Goal: Use online tool/utility: Utilize a website feature to perform a specific function

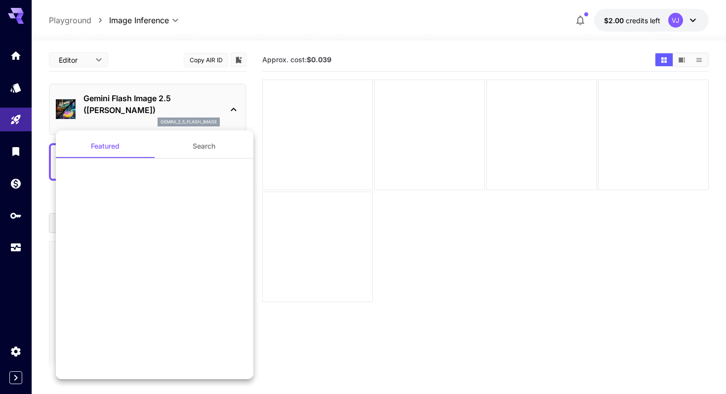
scroll to position [800, 0]
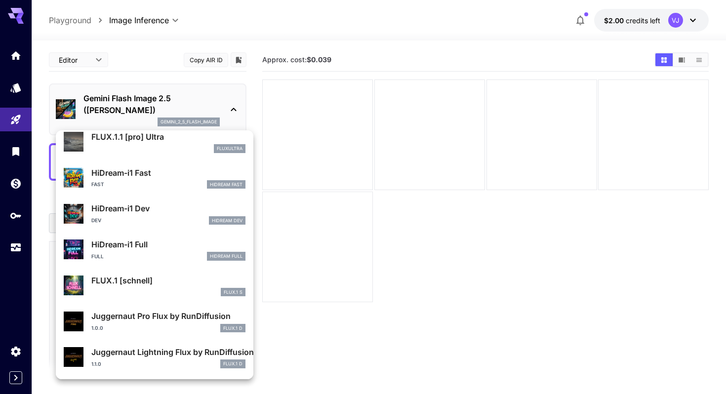
click at [653, 13] on div at bounding box center [363, 197] width 726 height 394
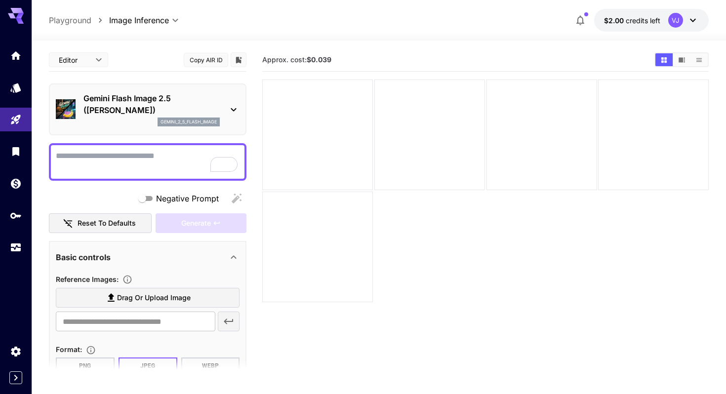
click at [692, 25] on icon at bounding box center [693, 20] width 12 height 12
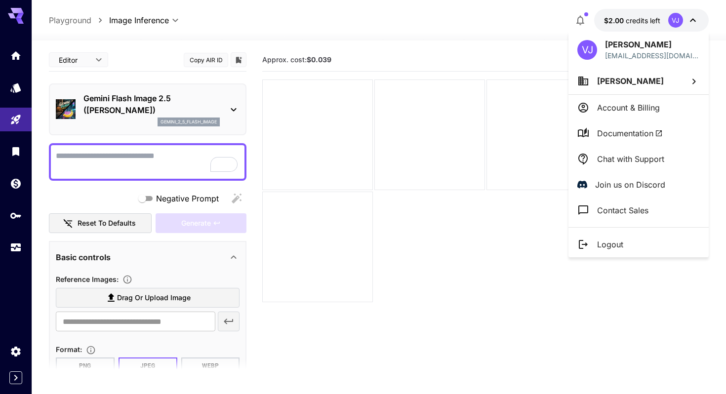
click at [644, 108] on p "Account & Billing" at bounding box center [628, 108] width 63 height 12
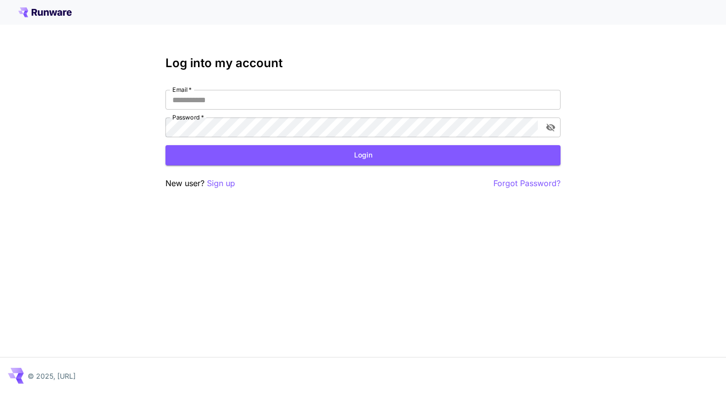
type input "**********"
click at [407, 156] on button "Login" at bounding box center [363, 155] width 395 height 20
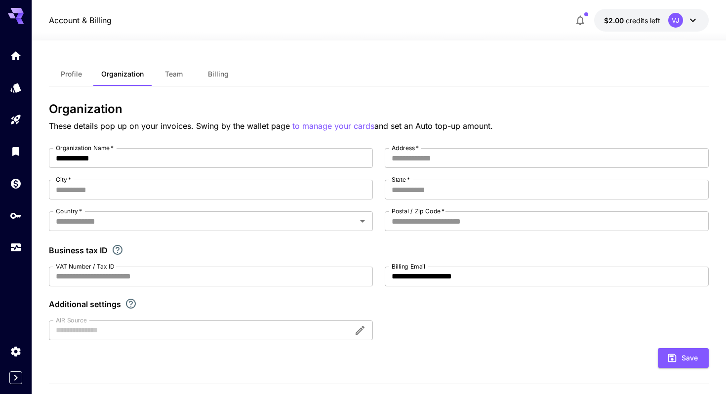
click at [226, 76] on span "Billing" at bounding box center [218, 74] width 21 height 9
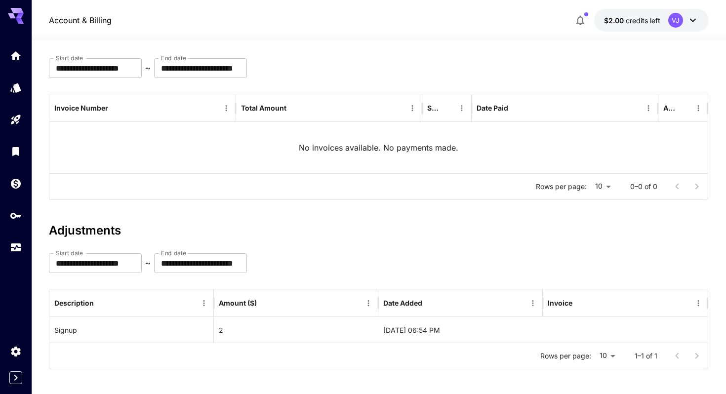
scroll to position [79, 0]
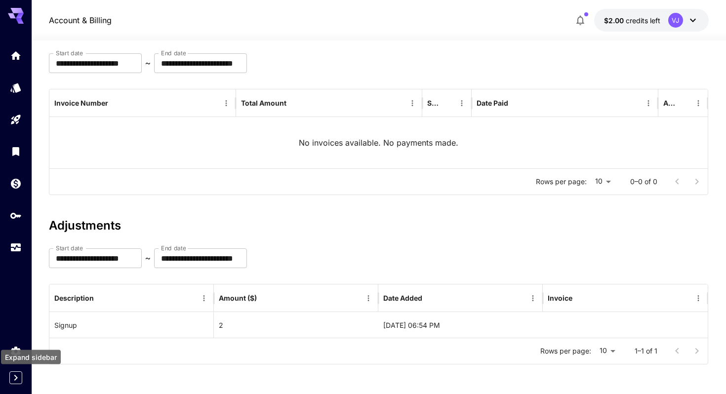
click at [19, 375] on icon "Expand sidebar" at bounding box center [16, 378] width 12 height 12
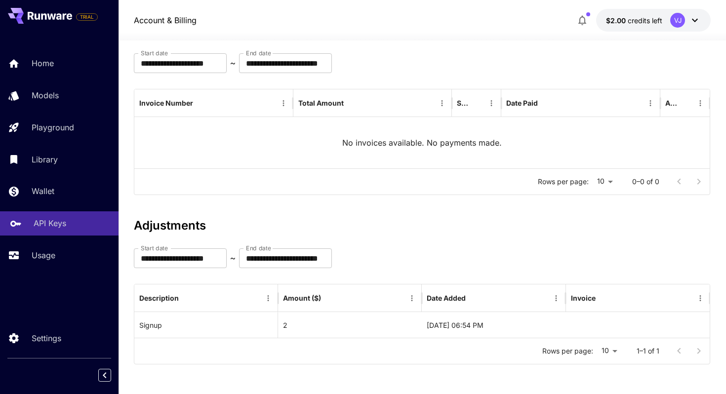
click at [58, 227] on p "API Keys" at bounding box center [50, 223] width 33 height 12
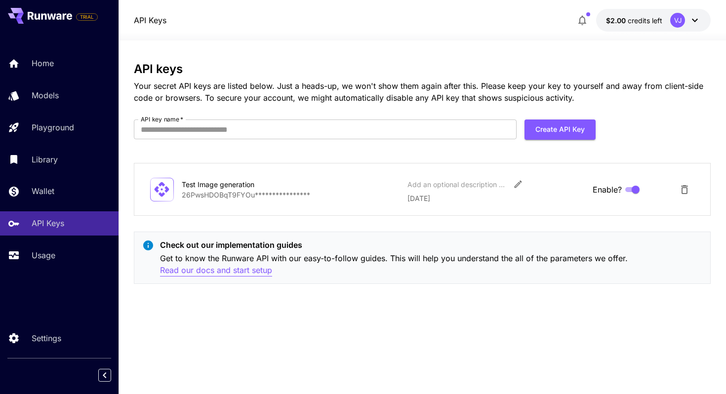
click at [238, 268] on p "Read our docs and start setup" at bounding box center [216, 270] width 112 height 12
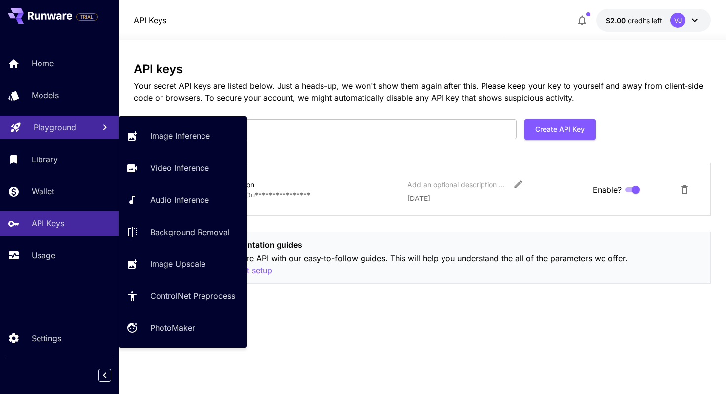
click at [45, 127] on p "Playground" at bounding box center [55, 128] width 42 height 12
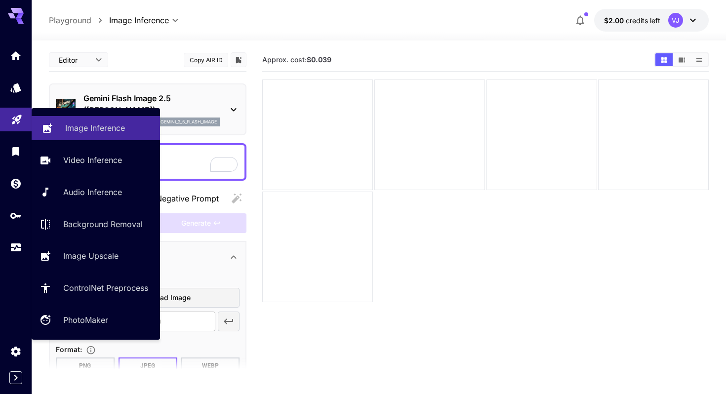
click at [113, 126] on p "Image Inference" at bounding box center [95, 128] width 60 height 12
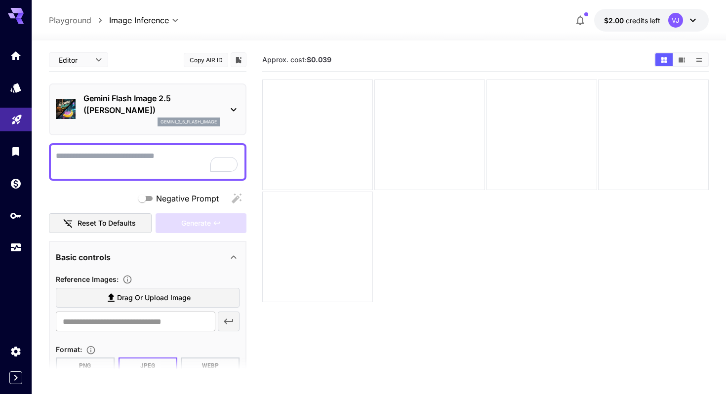
click at [238, 98] on div "Gemini Flash Image 2.5 (Nano Banana) gemini_2_5_flash_image" at bounding box center [148, 109] width 184 height 42
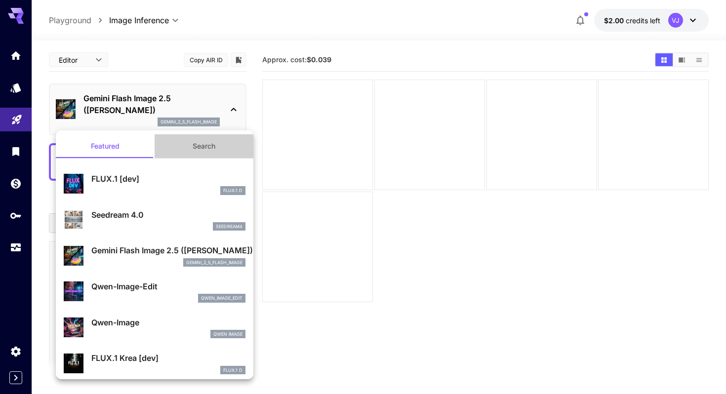
click at [206, 144] on button "Search" at bounding box center [204, 146] width 99 height 24
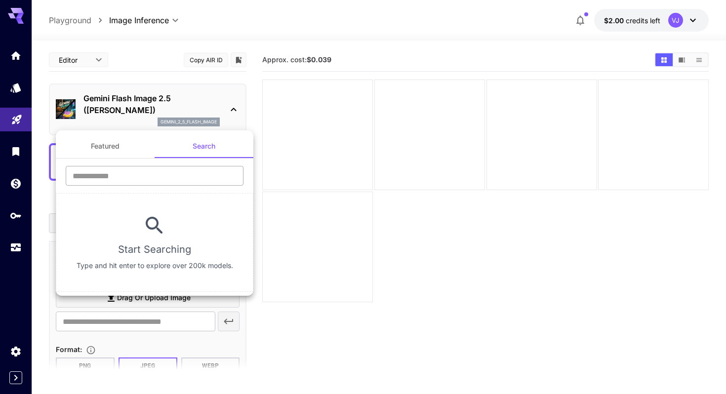
click at [152, 173] on input "text" at bounding box center [155, 176] width 178 height 20
type input "**********"
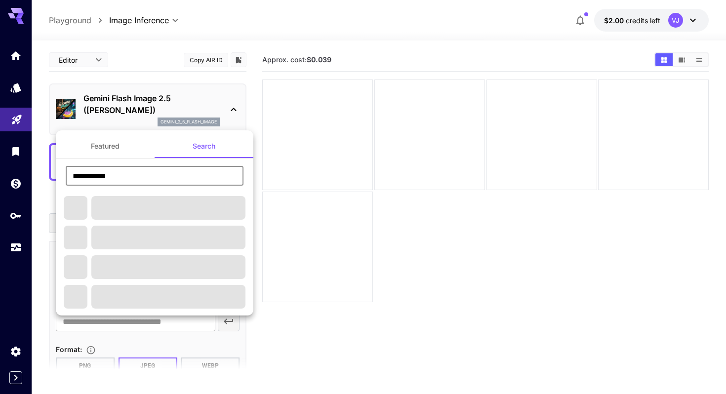
click at [114, 147] on button "Featured" at bounding box center [105, 146] width 99 height 24
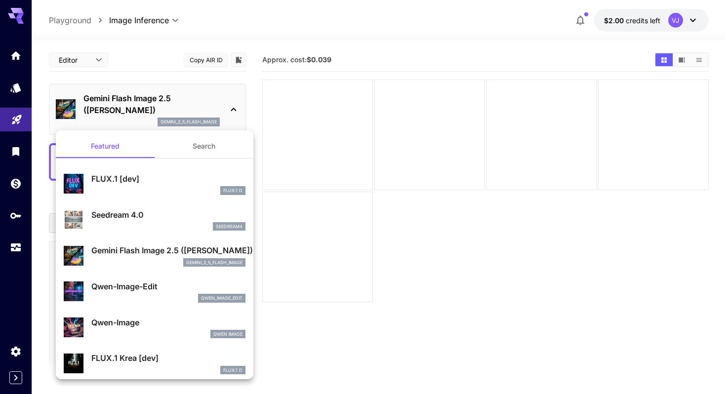
click at [207, 145] on button "Search" at bounding box center [204, 146] width 99 height 24
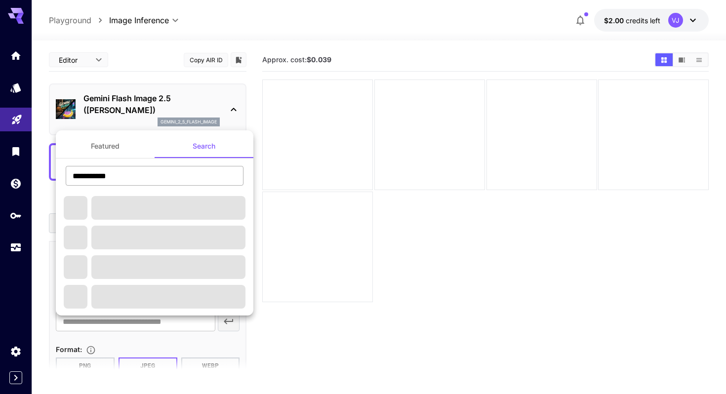
click at [155, 178] on input "**********" at bounding box center [155, 176] width 178 height 20
type input "***"
type input "******"
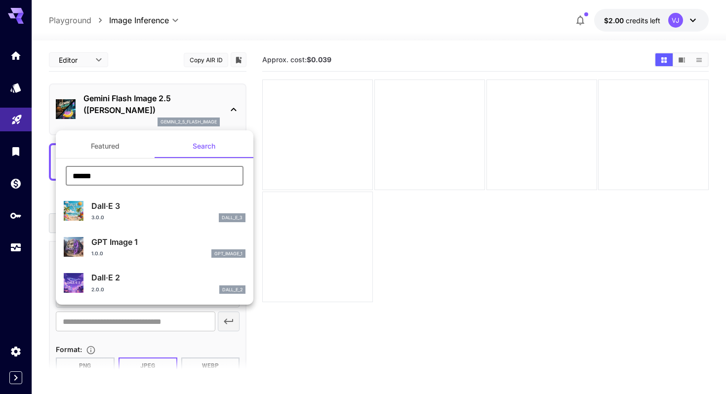
click at [147, 247] on p "GPT Image 1" at bounding box center [168, 242] width 154 height 12
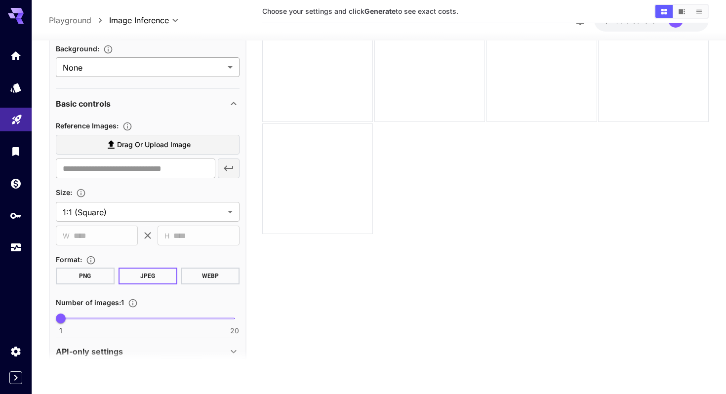
scroll to position [268, 0]
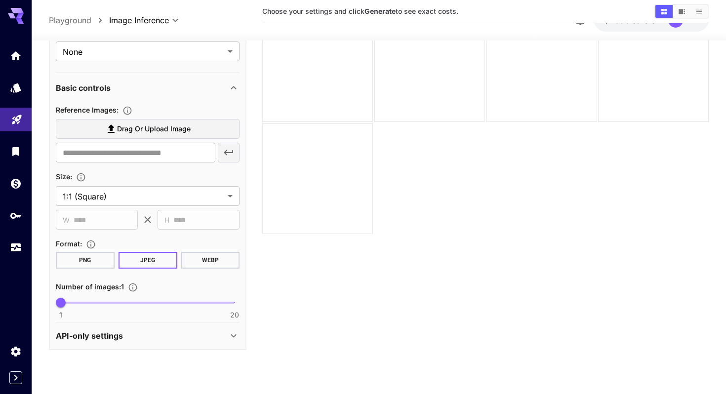
click at [150, 337] on div "API-only settings" at bounding box center [142, 336] width 172 height 12
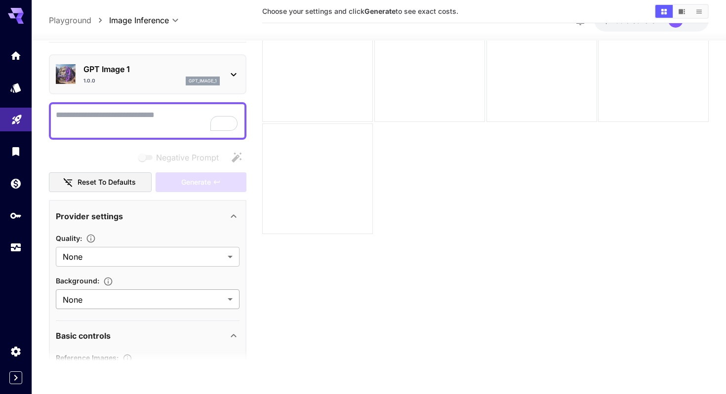
click at [114, 302] on body "**********" at bounding box center [363, 168] width 726 height 472
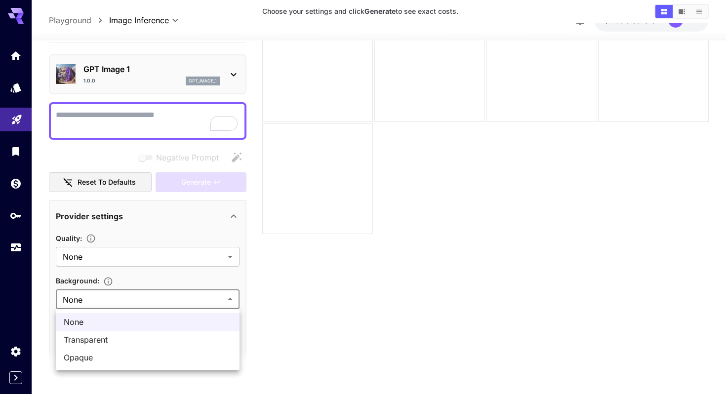
click at [114, 302] on div at bounding box center [363, 197] width 726 height 394
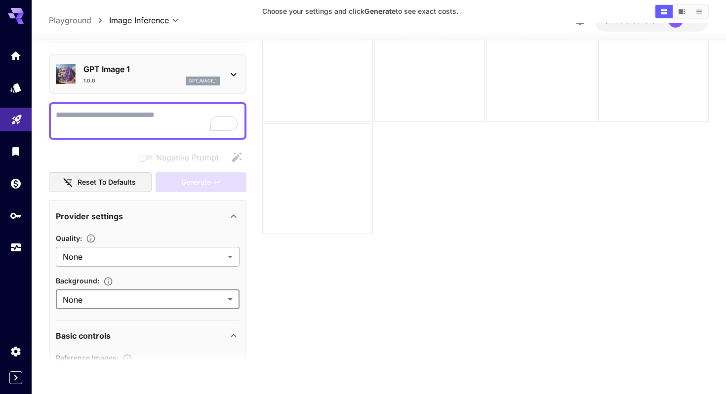
click at [130, 261] on body "**********" at bounding box center [363, 168] width 726 height 472
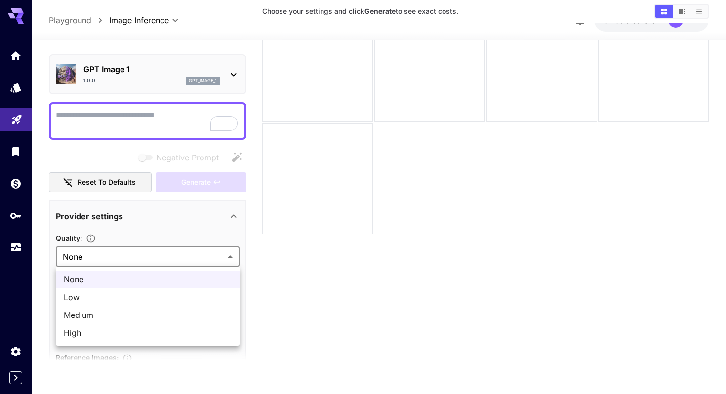
click at [144, 258] on div at bounding box center [363, 197] width 726 height 394
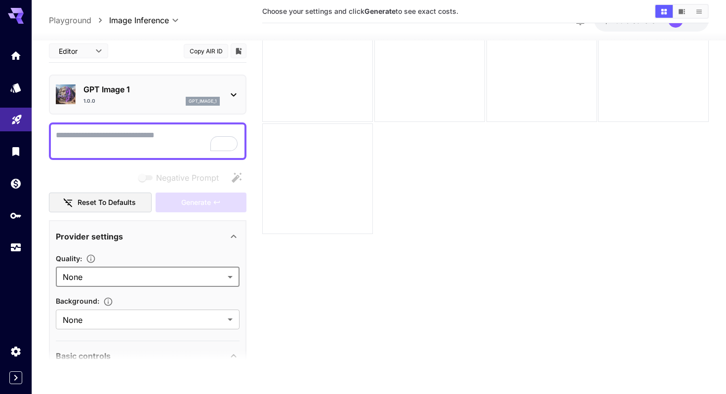
click at [144, 143] on textarea "Negative Prompt" at bounding box center [148, 141] width 184 height 24
click at [158, 95] on div "GPT Image 1 1.0.0 gpt_image_1" at bounding box center [152, 95] width 136 height 22
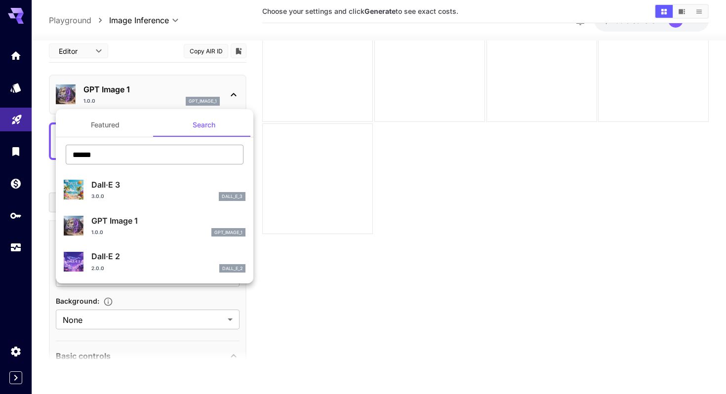
click at [117, 153] on input "******" at bounding box center [155, 155] width 178 height 20
click at [99, 129] on button "Featured" at bounding box center [105, 125] width 99 height 24
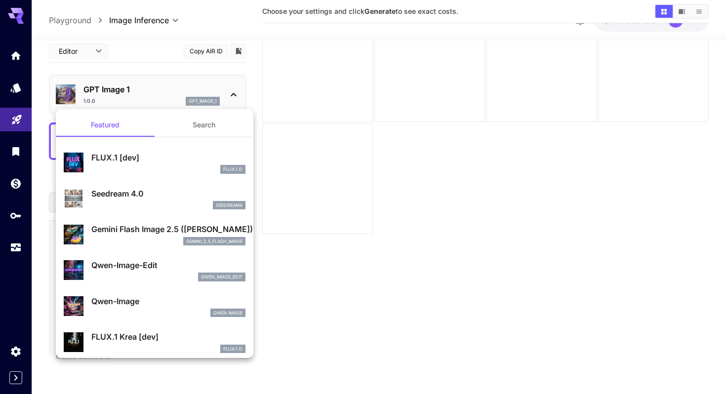
click at [203, 126] on button "Search" at bounding box center [204, 125] width 99 height 24
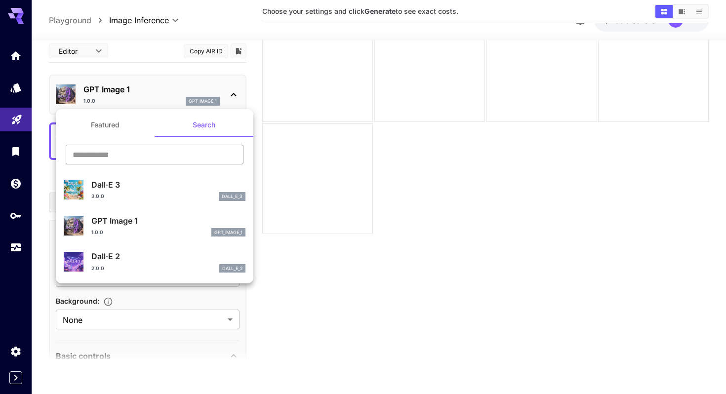
click at [139, 155] on input "text" at bounding box center [155, 155] width 178 height 20
type input "****"
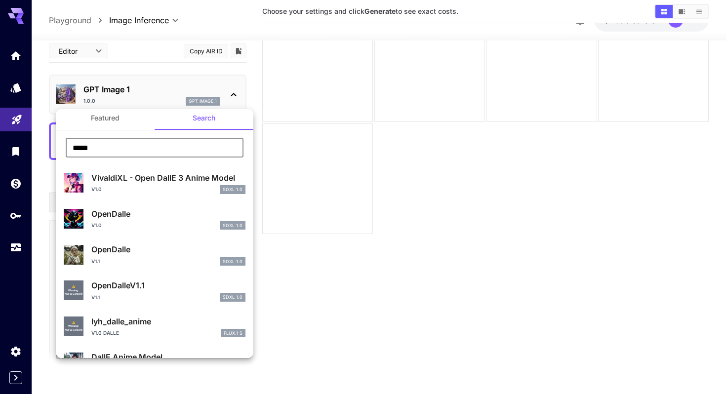
scroll to position [0, 0]
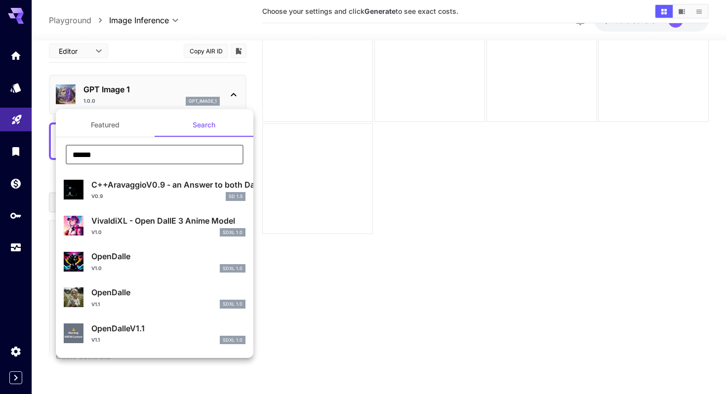
type input "******"
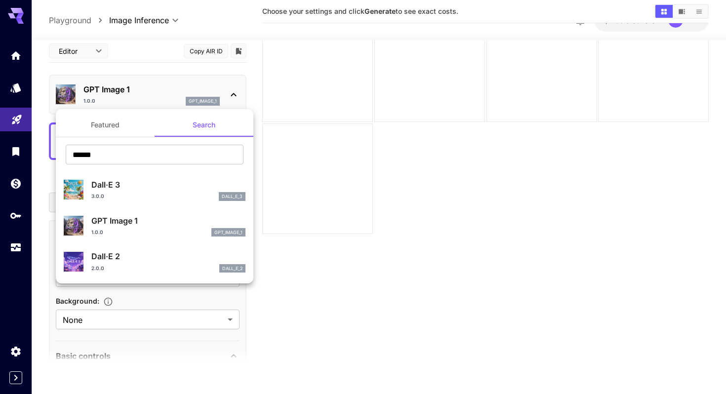
click at [357, 315] on div at bounding box center [363, 197] width 726 height 394
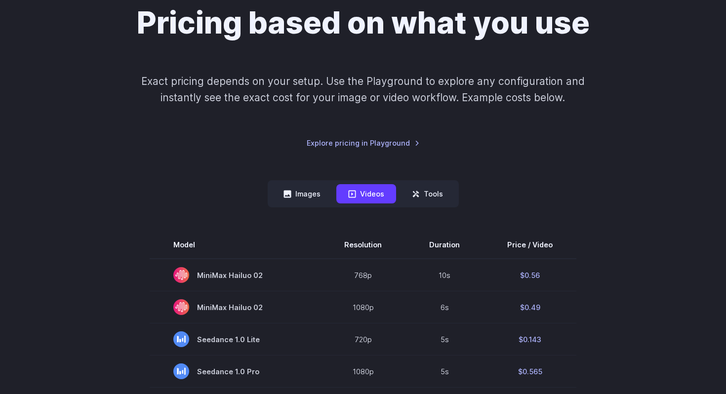
scroll to position [98, 0]
click at [306, 191] on button "Images" at bounding box center [302, 193] width 61 height 19
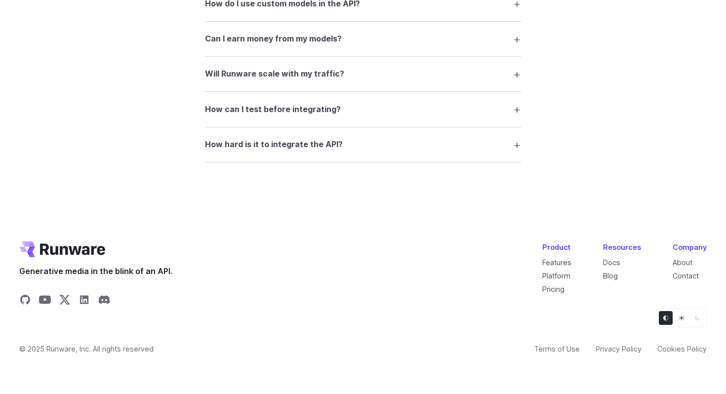
scroll to position [1906, 0]
click at [332, 141] on h3 "How hard is it to integrate the API?" at bounding box center [274, 144] width 138 height 13
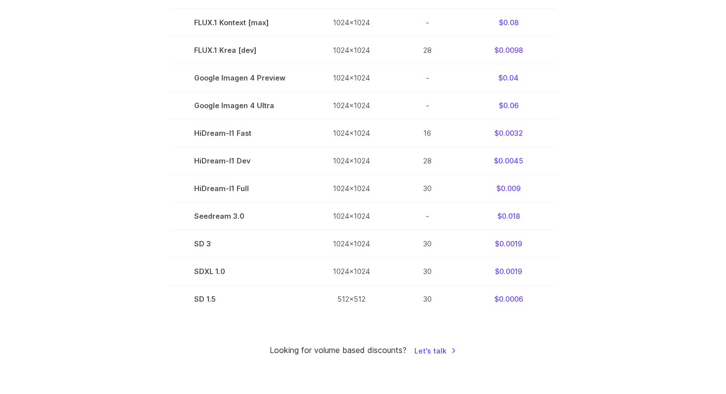
scroll to position [0, 0]
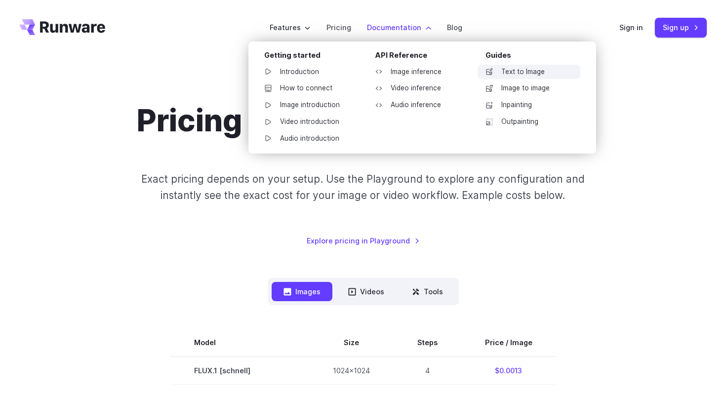
click at [521, 76] on link "Text to Image" at bounding box center [529, 72] width 103 height 15
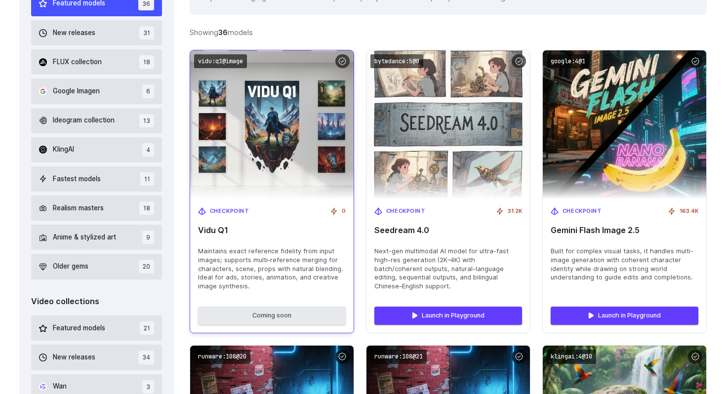
scroll to position [317, 0]
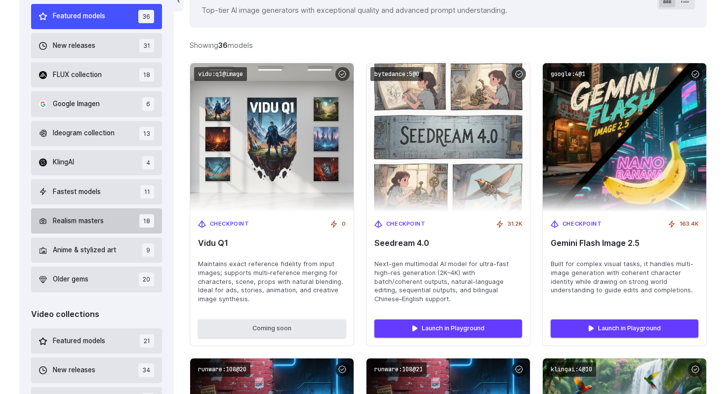
click at [124, 220] on button "Realism masters 18" at bounding box center [96, 221] width 131 height 25
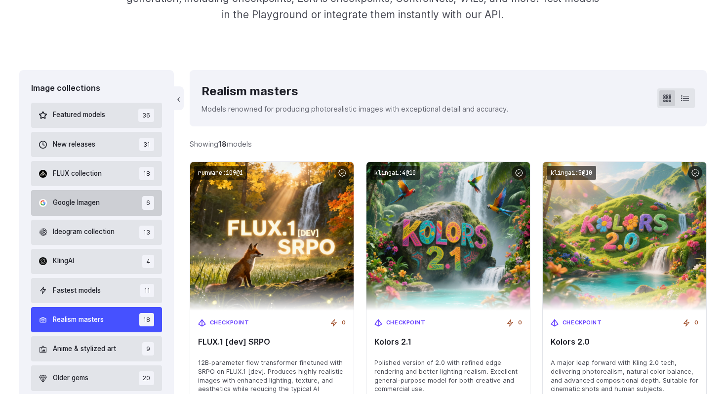
scroll to position [227, 0]
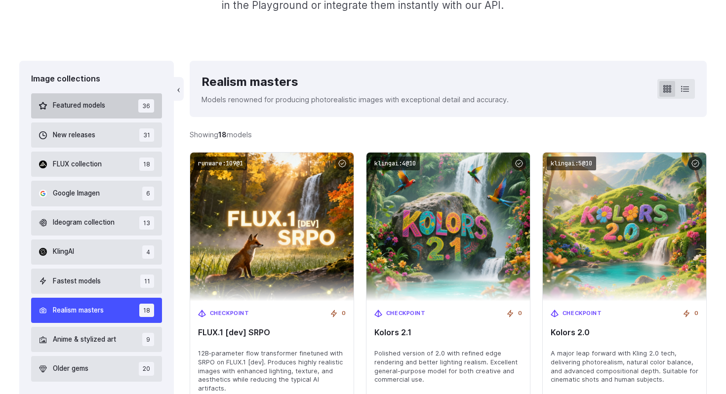
click at [106, 109] on button "Featured models 36" at bounding box center [96, 105] width 131 height 25
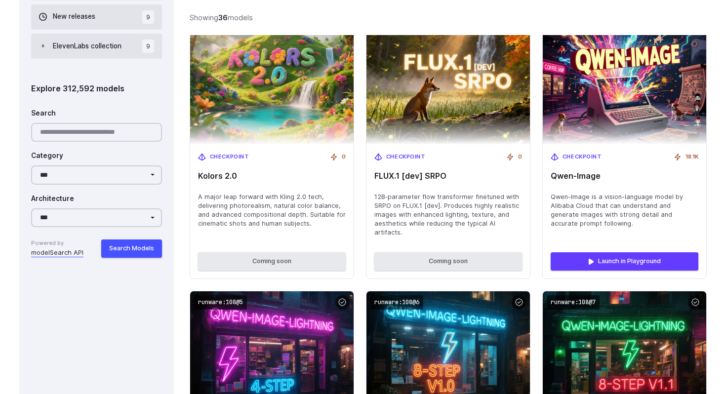
scroll to position [967, 0]
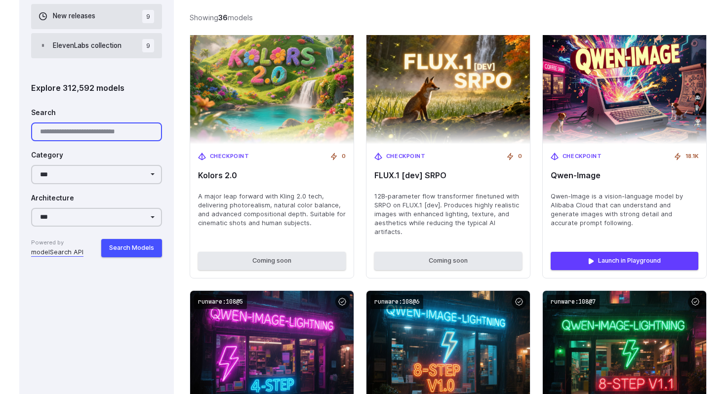
click at [115, 132] on input "Search" at bounding box center [96, 132] width 131 height 19
type input "**********"
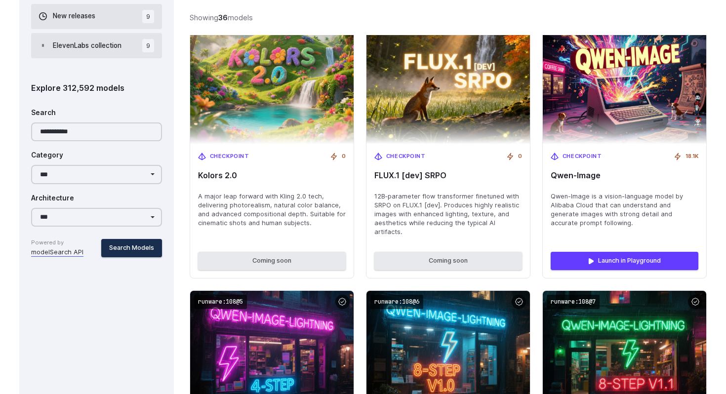
click at [146, 245] on button "Search Models" at bounding box center [131, 248] width 61 height 18
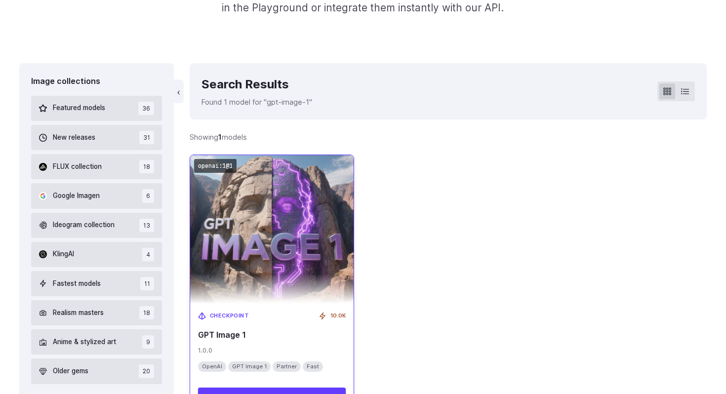
scroll to position [225, 0]
click at [255, 341] on div "Checkpoint 10.0K GPT Image 1 1.0.0 OpenAI GPT Image 1 Partner Fast" at bounding box center [272, 342] width 164 height 77
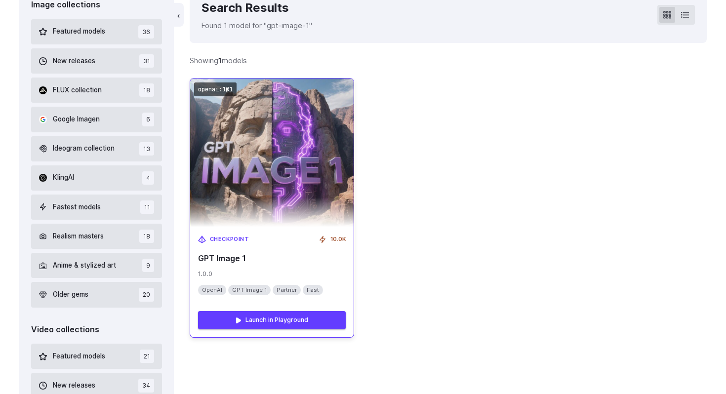
scroll to position [311, 0]
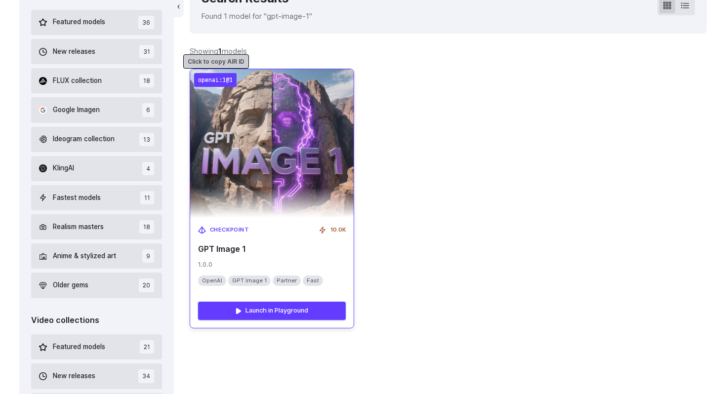
click at [228, 79] on code "openai:1@1" at bounding box center [215, 80] width 42 height 14
click at [224, 85] on code "openai:1@1" at bounding box center [215, 80] width 42 height 14
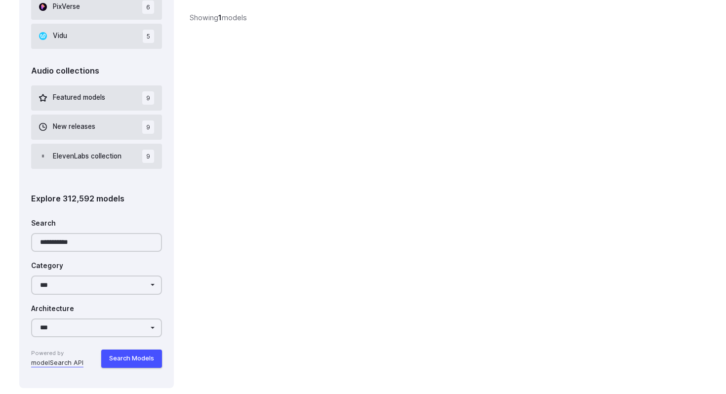
scroll to position [858, 0]
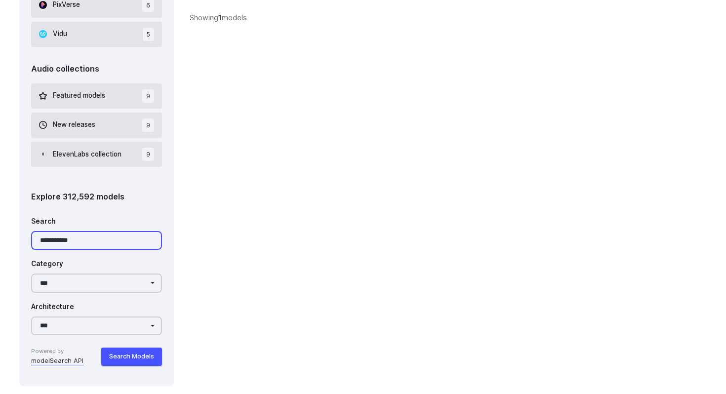
click at [91, 245] on input "**********" at bounding box center [96, 240] width 131 height 19
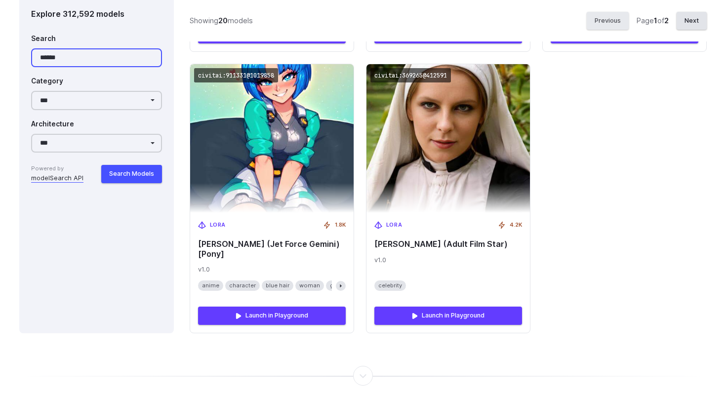
scroll to position [2010, 0]
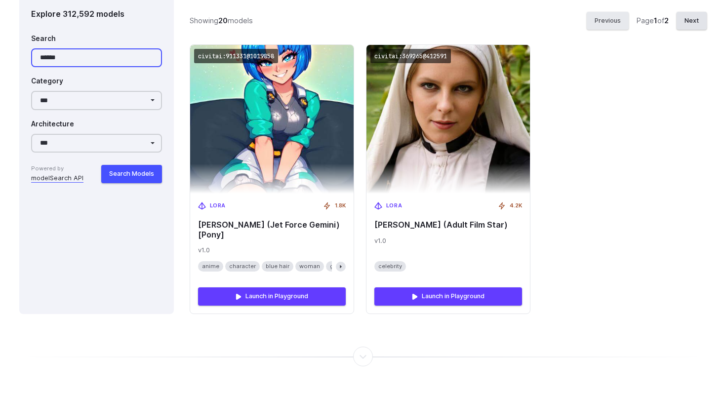
click at [96, 55] on input "******" at bounding box center [96, 57] width 131 height 19
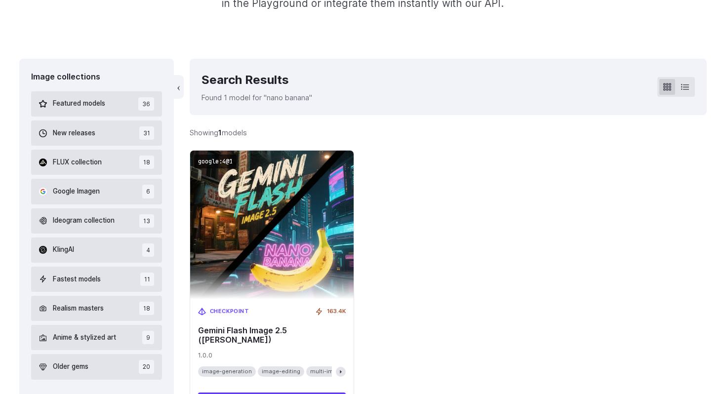
scroll to position [225, 0]
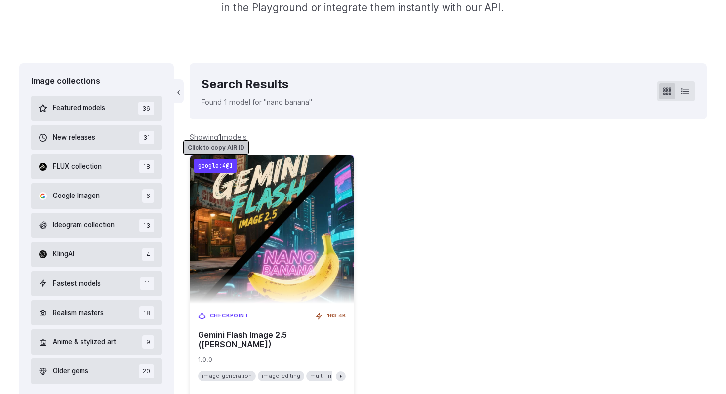
type input "**********"
click at [227, 165] on code "google:4@1" at bounding box center [215, 166] width 42 height 14
click at [222, 164] on code "google:4@1" at bounding box center [215, 166] width 42 height 14
click at [263, 236] on img at bounding box center [272, 230] width 180 height 164
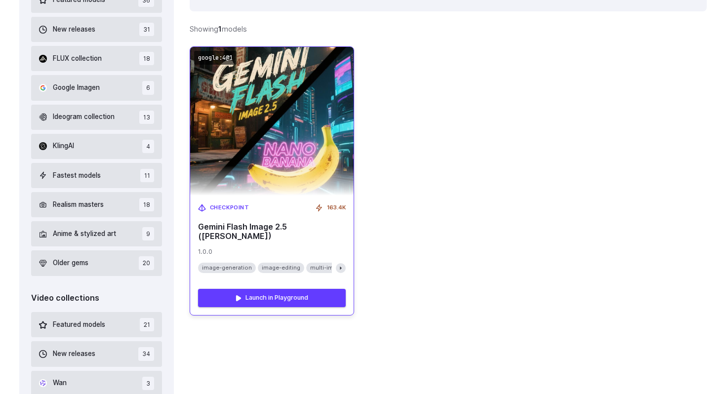
scroll to position [334, 0]
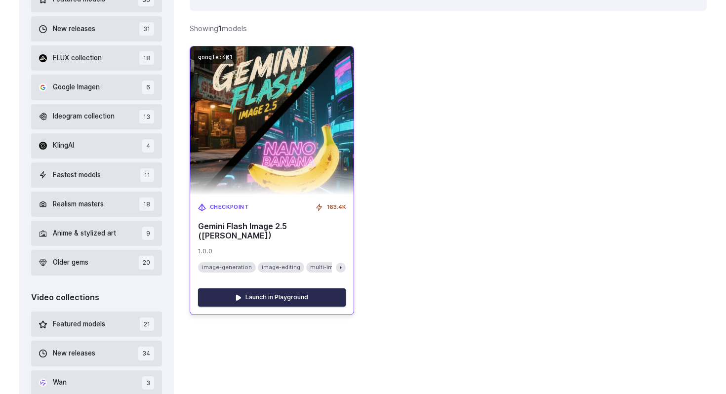
click at [271, 293] on link "Launch in Playground" at bounding box center [272, 298] width 148 height 18
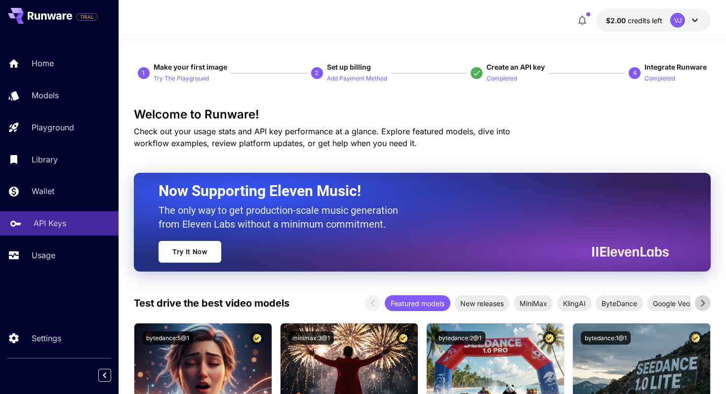
click at [53, 221] on p "API Keys" at bounding box center [50, 223] width 33 height 12
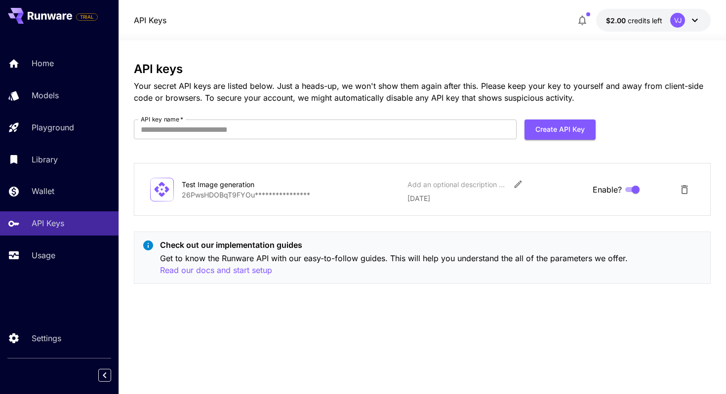
click at [690, 19] on icon at bounding box center [695, 20] width 12 height 12
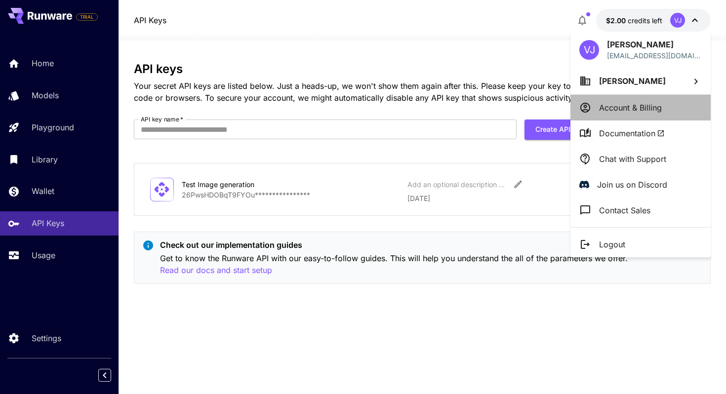
click at [656, 106] on p "Account & Billing" at bounding box center [630, 108] width 63 height 12
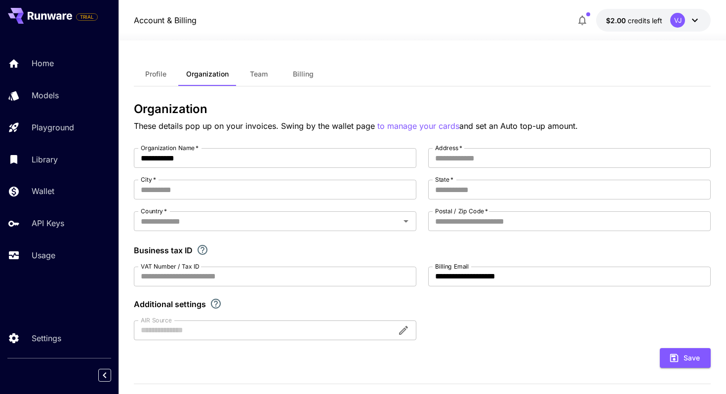
click at [310, 72] on span "Billing" at bounding box center [303, 74] width 21 height 9
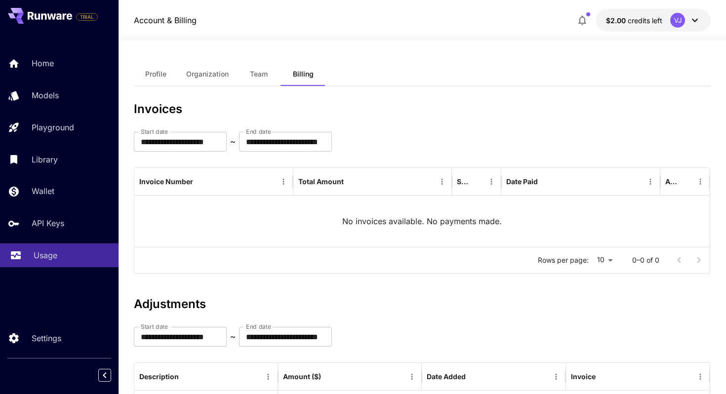
click at [49, 263] on link "Usage" at bounding box center [59, 256] width 119 height 24
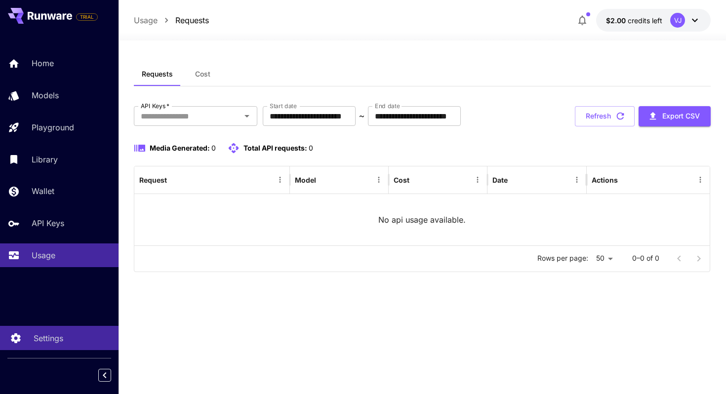
click at [35, 342] on p "Settings" at bounding box center [49, 339] width 30 height 12
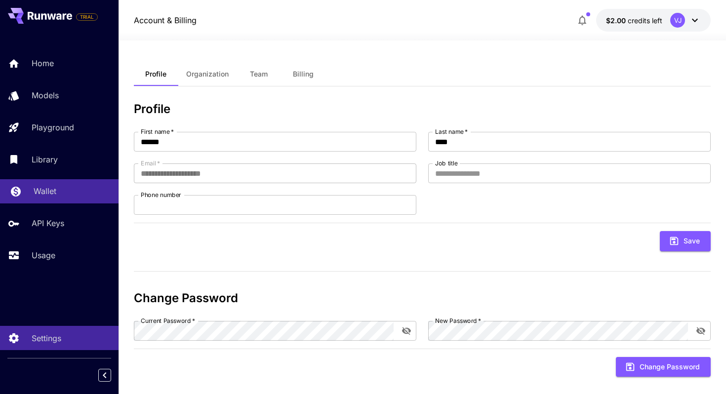
click at [41, 192] on p "Wallet" at bounding box center [45, 191] width 23 height 12
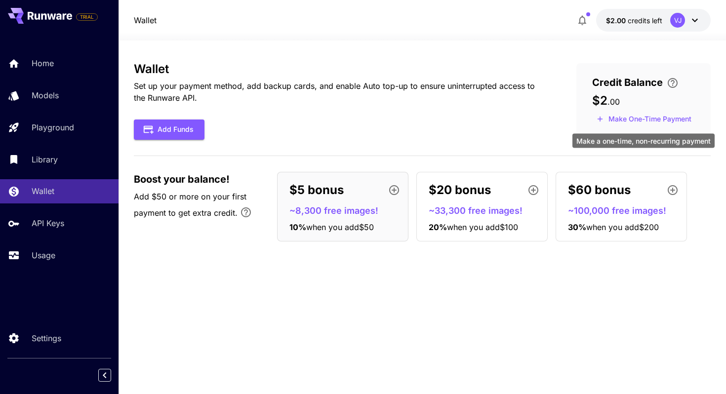
click at [637, 115] on button "Make One-Time Payment" at bounding box center [645, 119] width 104 height 15
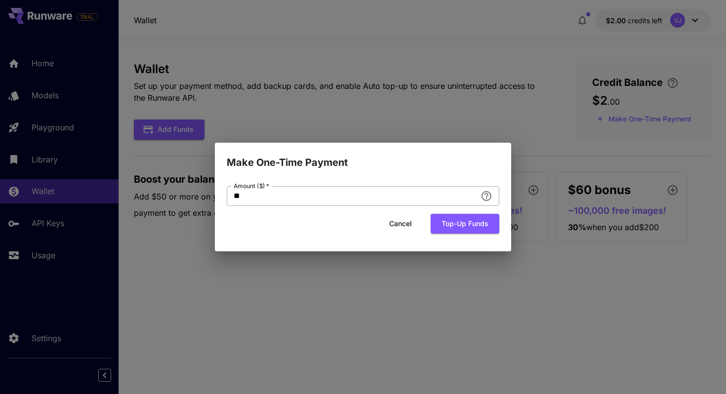
click at [421, 187] on input "**" at bounding box center [352, 196] width 250 height 20
click at [402, 230] on button "Cancel" at bounding box center [401, 224] width 44 height 20
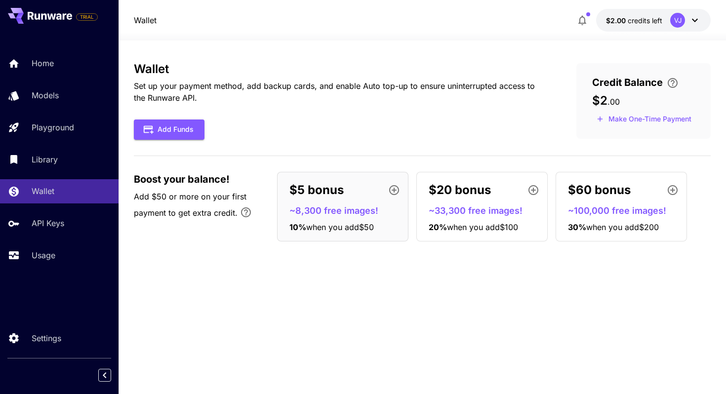
click at [600, 100] on span "$2" at bounding box center [600, 100] width 15 height 14
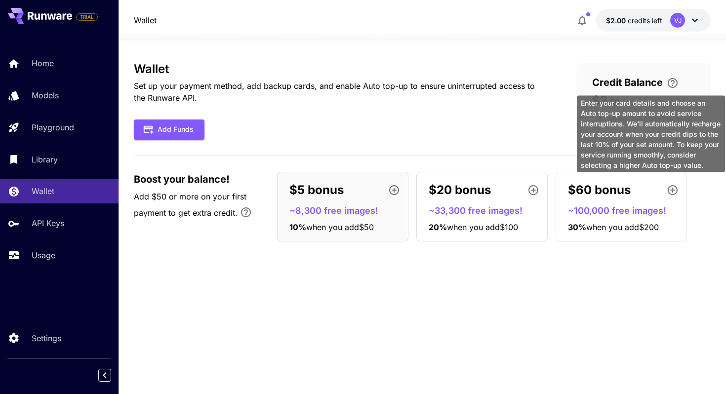
click at [678, 82] on icon "\a Enter your card details and choose an Auto top-up amount to avoid service in…" at bounding box center [673, 83] width 10 height 10
drag, startPoint x: 657, startPoint y: 103, endPoint x: 675, endPoint y: 83, distance: 27.0
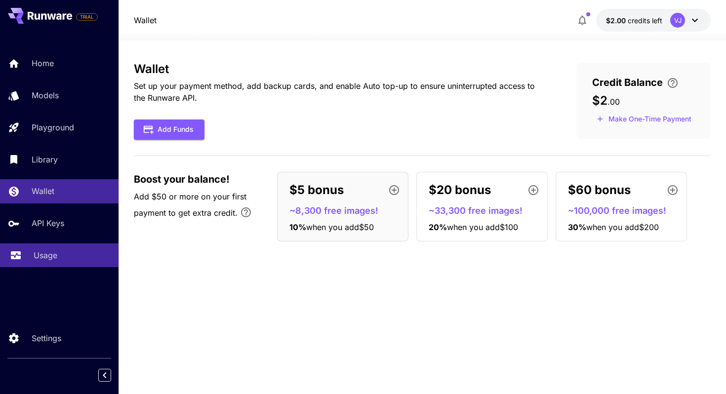
click at [49, 261] on p "Usage" at bounding box center [46, 256] width 24 height 12
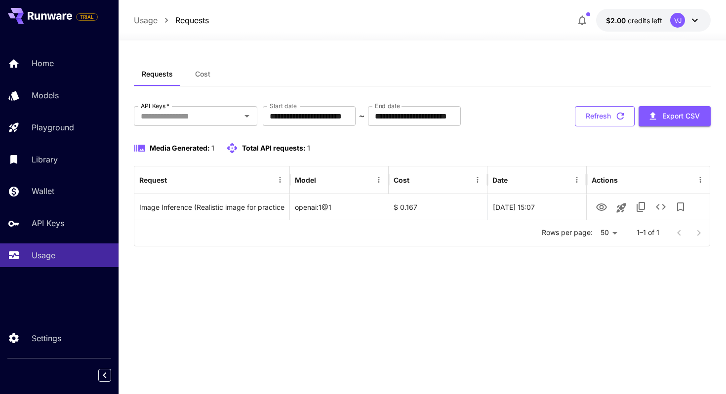
click at [598, 122] on button "Refresh" at bounding box center [605, 116] width 60 height 20
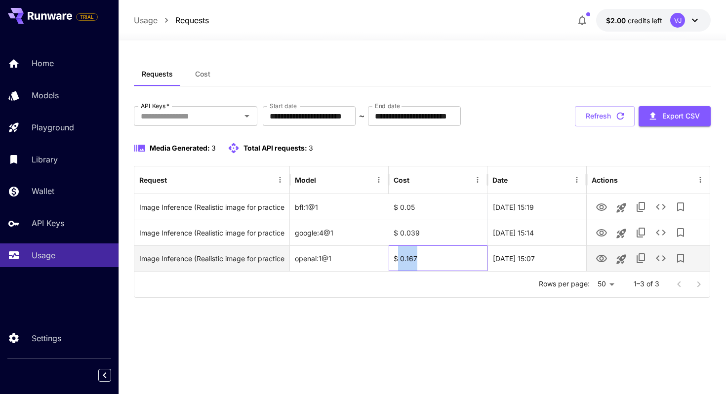
drag, startPoint x: 428, startPoint y: 261, endPoint x: 396, endPoint y: 256, distance: 32.5
click at [396, 256] on div "$ 0.167" at bounding box center [438, 259] width 99 height 26
click at [489, 151] on div "Media Generated: 3 Total API requests: 3" at bounding box center [423, 148] width 578 height 12
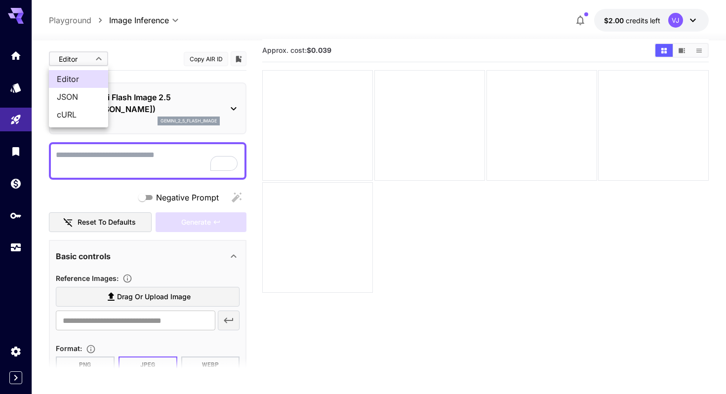
click at [87, 62] on body "**********" at bounding box center [363, 227] width 726 height 472
click at [72, 93] on span "JSON" at bounding box center [78, 97] width 43 height 12
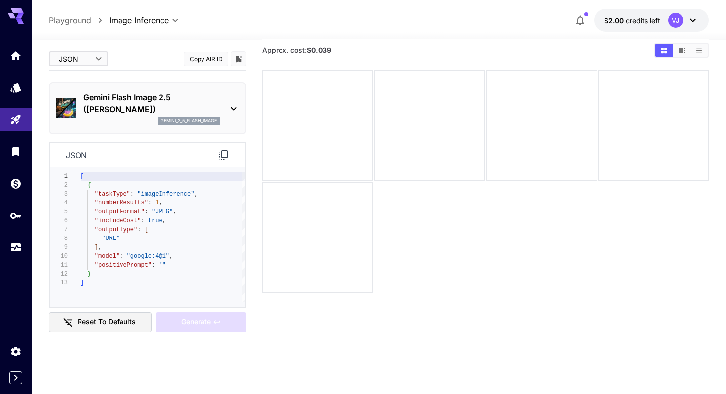
click at [89, 54] on body "**********" at bounding box center [363, 227] width 726 height 472
click at [74, 75] on span "Editor" at bounding box center [78, 79] width 43 height 12
type input "****"
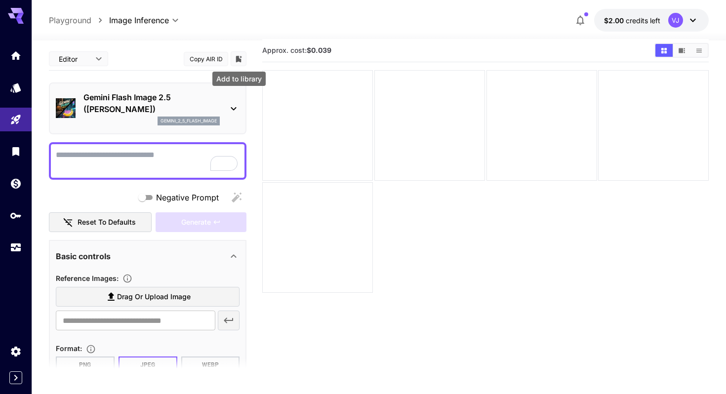
click at [241, 56] on icon "Add to library" at bounding box center [239, 59] width 6 height 6
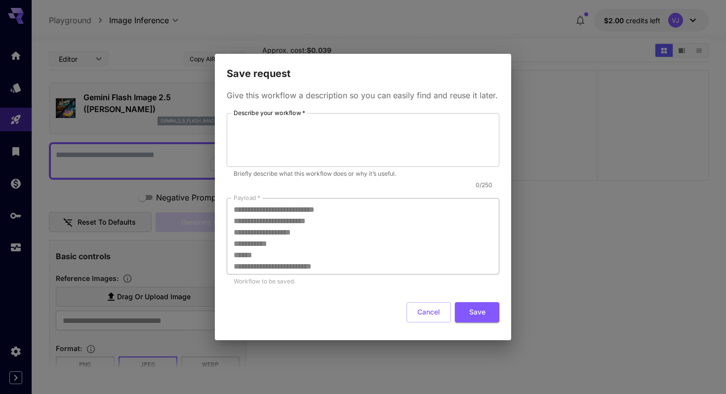
scroll to position [80, 0]
click at [425, 311] on button "Cancel" at bounding box center [429, 312] width 44 height 20
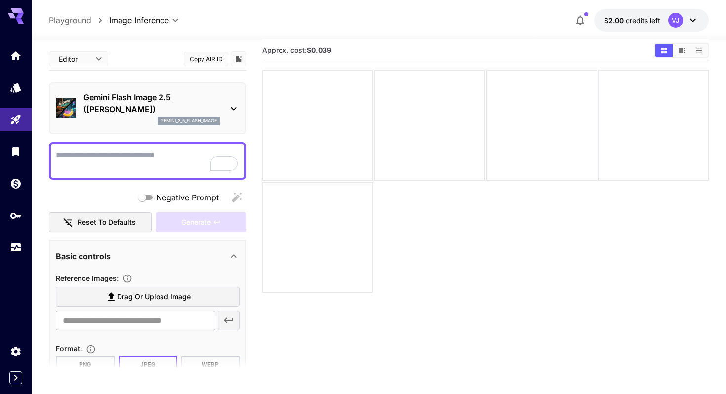
click at [151, 14] on body "**********" at bounding box center [363, 227] width 726 height 472
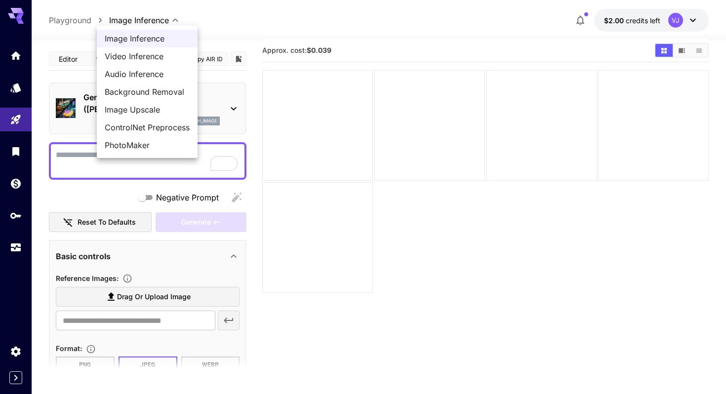
click at [151, 14] on div at bounding box center [363, 197] width 726 height 394
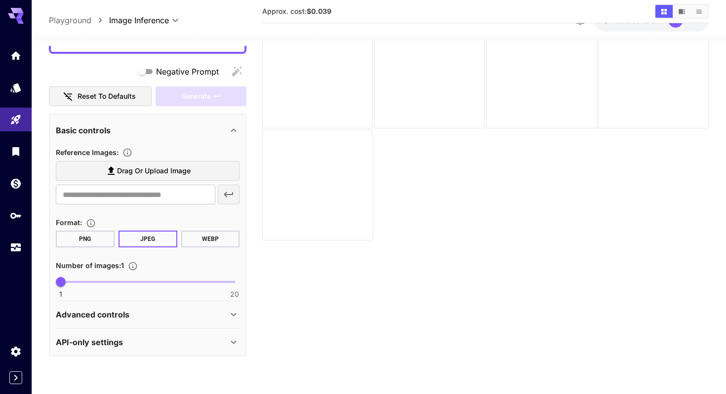
scroll to position [78, 0]
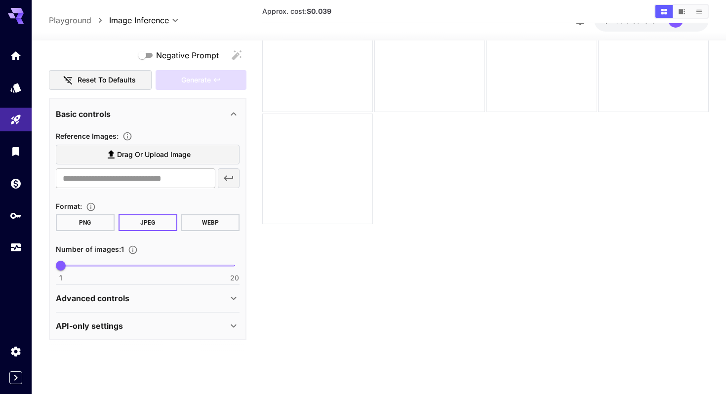
click at [136, 330] on div "API-only settings" at bounding box center [142, 326] width 172 height 12
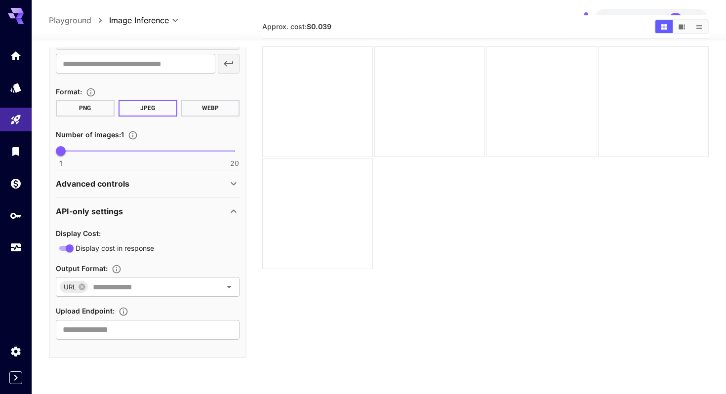
scroll to position [29, 0]
click at [163, 182] on div "Advanced controls" at bounding box center [142, 184] width 172 height 12
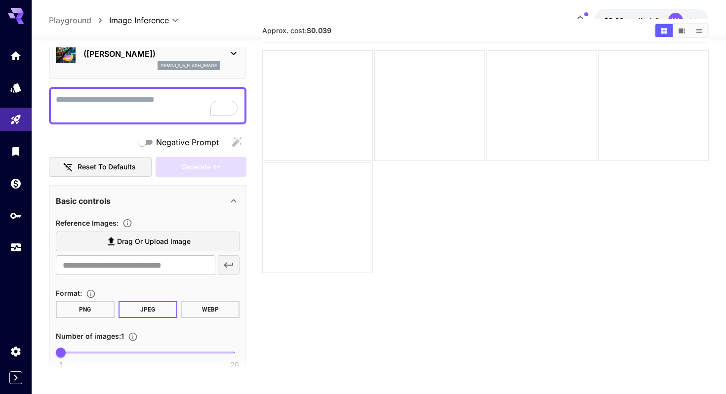
scroll to position [0, 0]
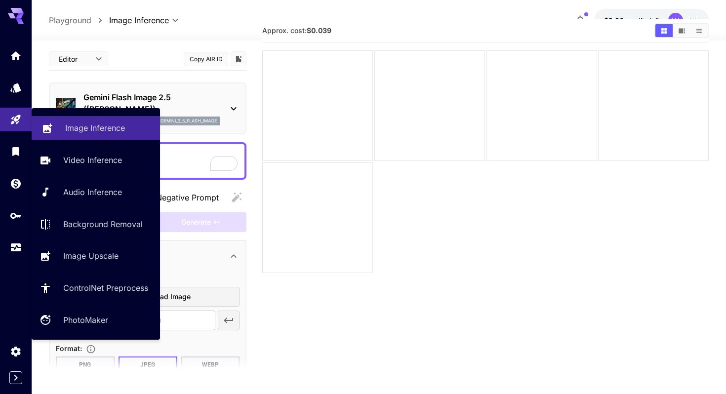
click at [76, 138] on link "Image Inference" at bounding box center [96, 128] width 128 height 24
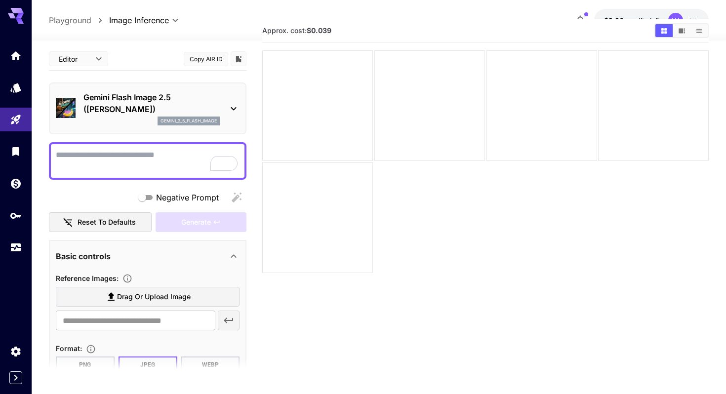
click at [180, 109] on p "Gemini Flash Image 2.5 ([PERSON_NAME])" at bounding box center [152, 103] width 136 height 24
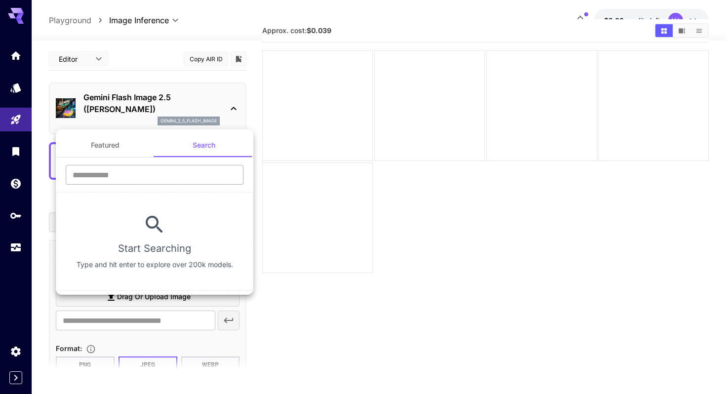
click at [146, 177] on input "text" at bounding box center [155, 175] width 178 height 20
type input "******"
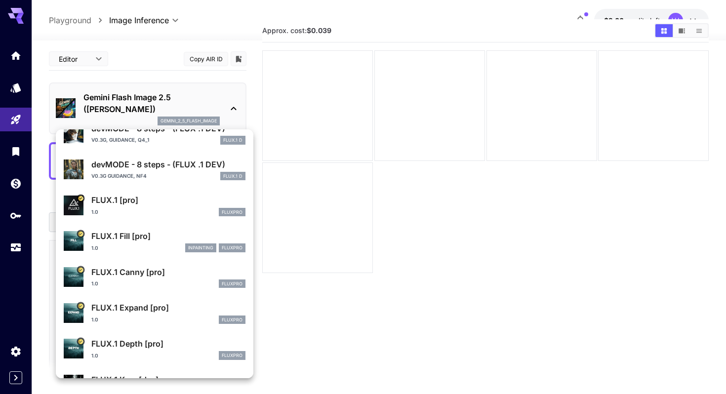
scroll to position [203, 0]
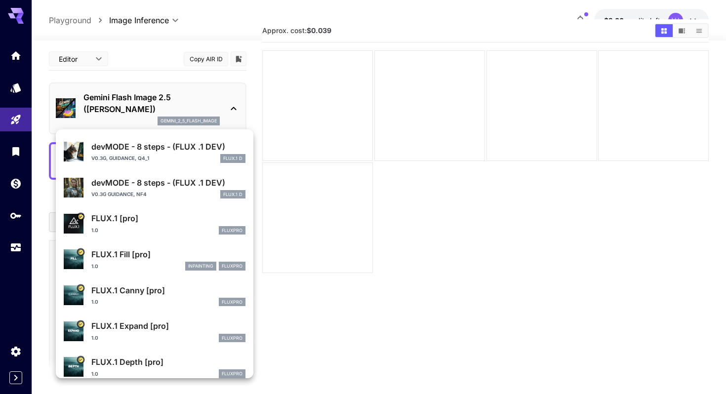
click at [173, 220] on p "FLUX.1 [pro]" at bounding box center [168, 218] width 154 height 12
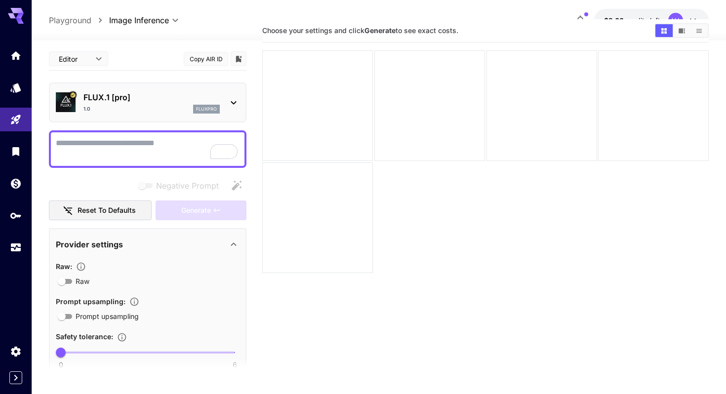
click at [215, 58] on button "Copy AIR ID" at bounding box center [206, 59] width 44 height 14
